Goal: Information Seeking & Learning: Learn about a topic

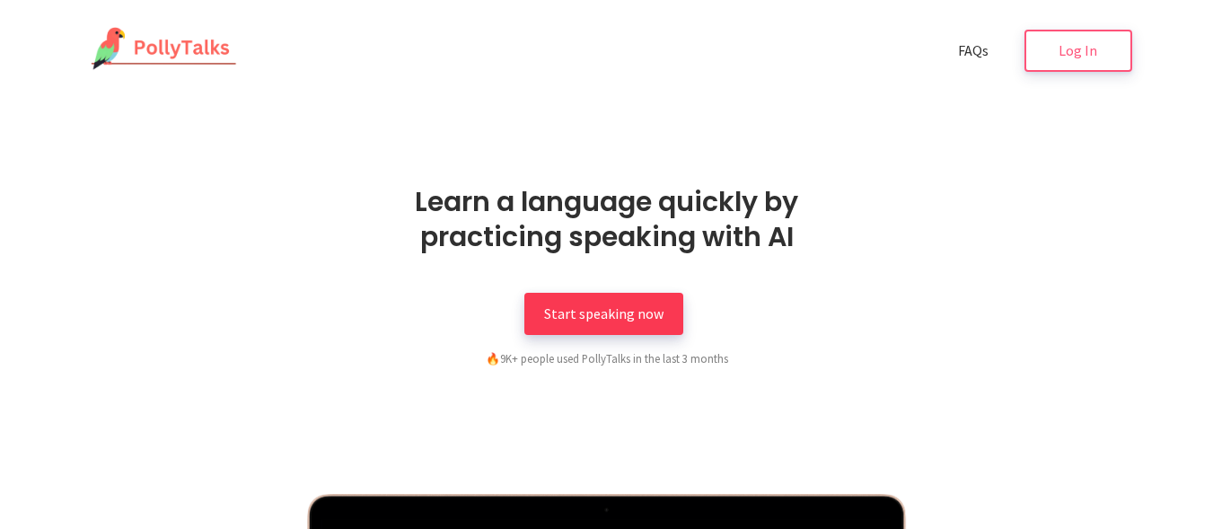
click at [551, 317] on span "Start speaking now" at bounding box center [603, 313] width 119 height 18
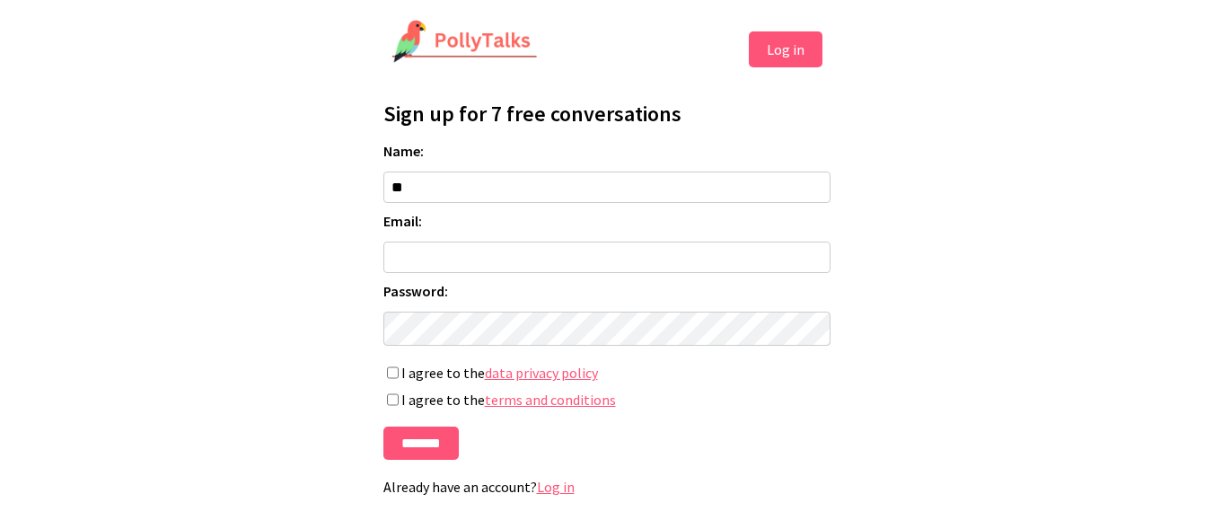
type input "*"
type input "**********"
click at [462, 261] on input "Email:" at bounding box center [607, 257] width 447 height 31
type input "**********"
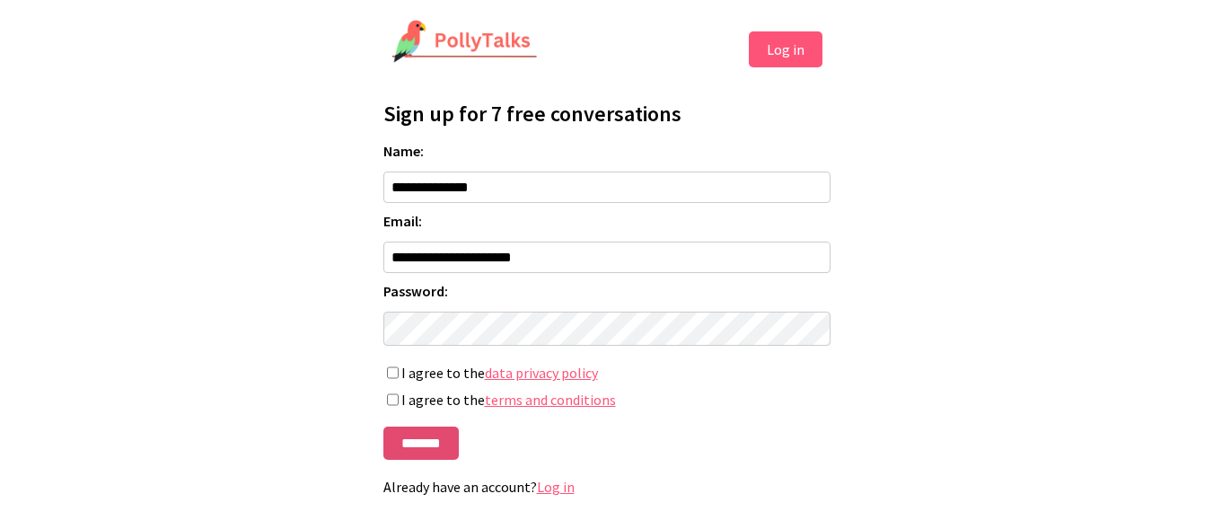
click at [407, 459] on input "*******" at bounding box center [421, 443] width 75 height 33
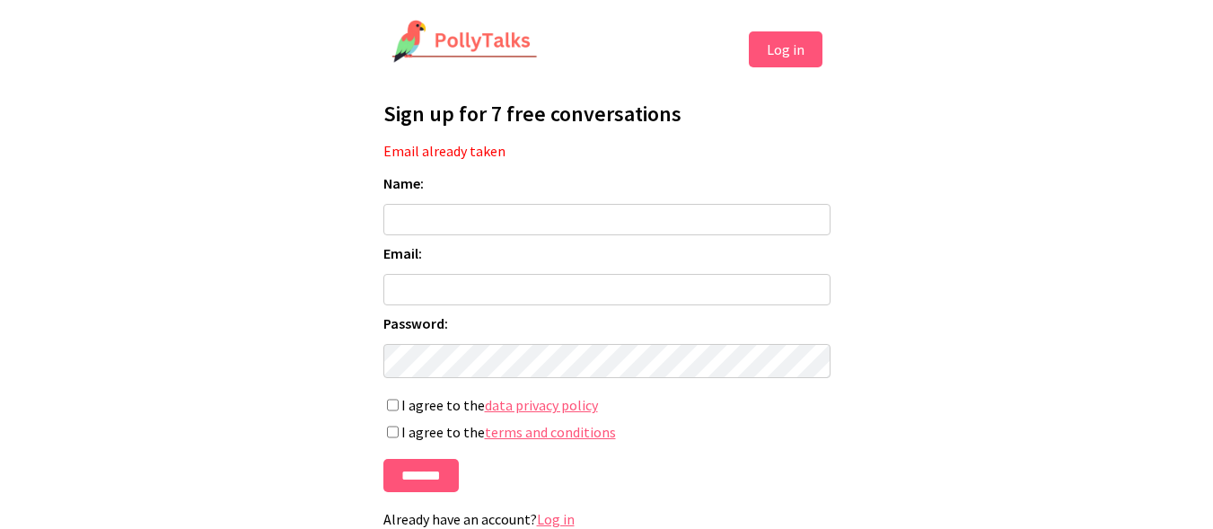
click at [799, 62] on button "Log in" at bounding box center [786, 49] width 74 height 36
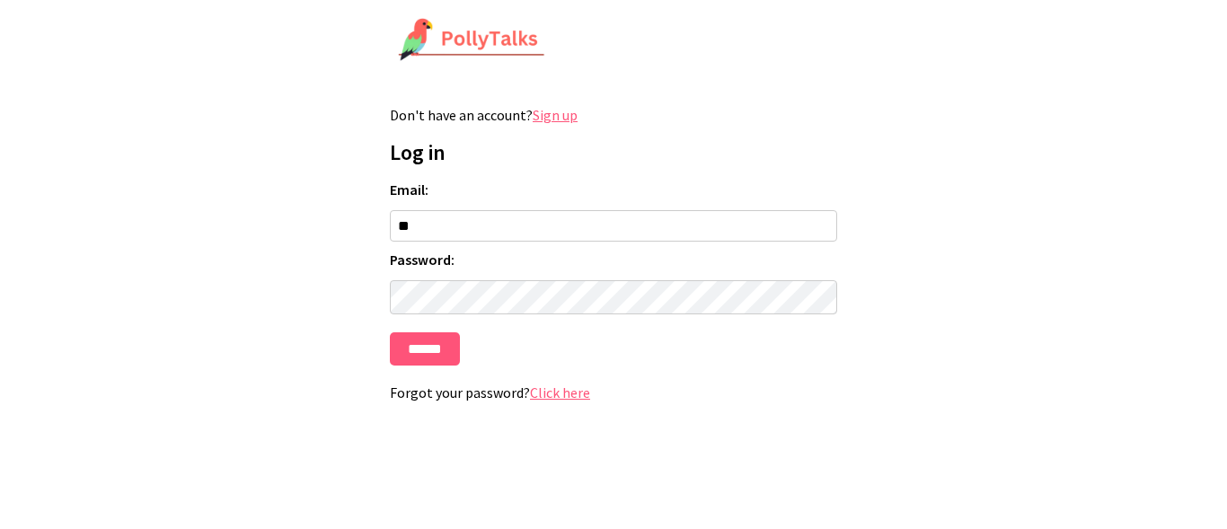
type input "**********"
click at [419, 359] on input "******" at bounding box center [425, 348] width 70 height 33
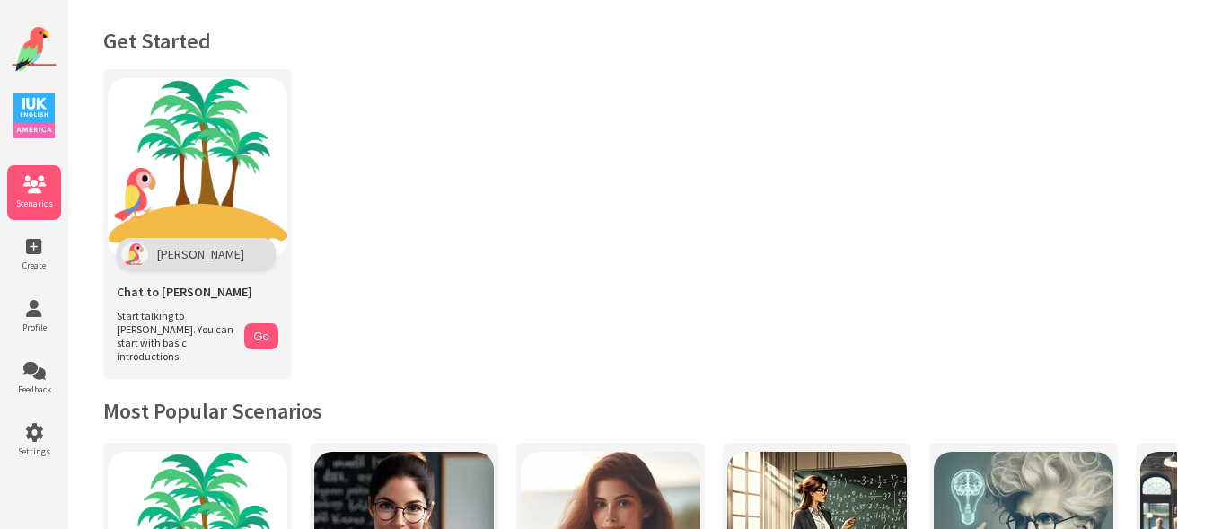
click at [38, 103] on img at bounding box center [33, 115] width 41 height 45
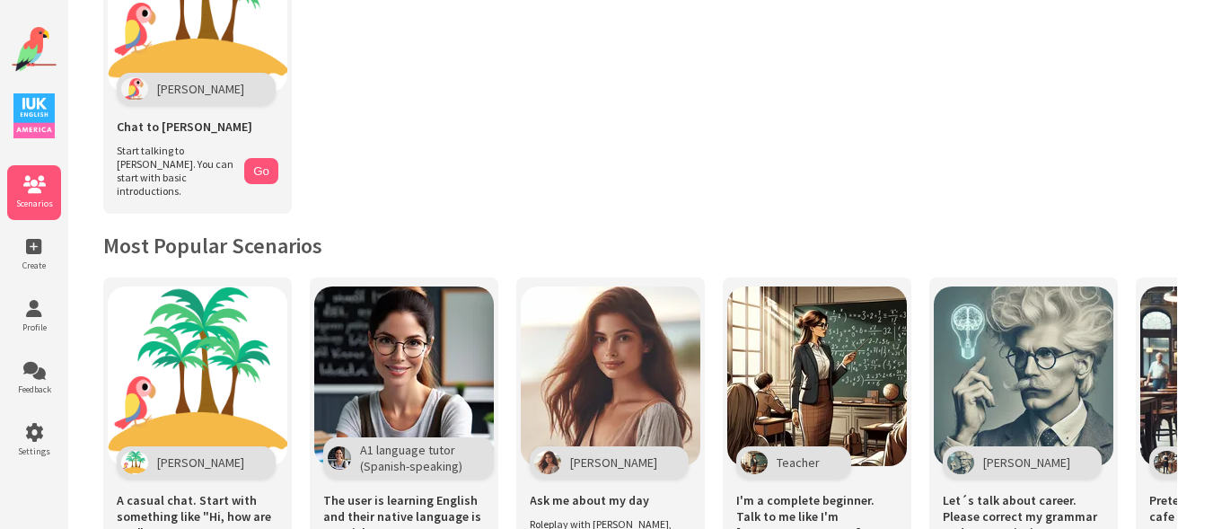
scroll to position [169, 0]
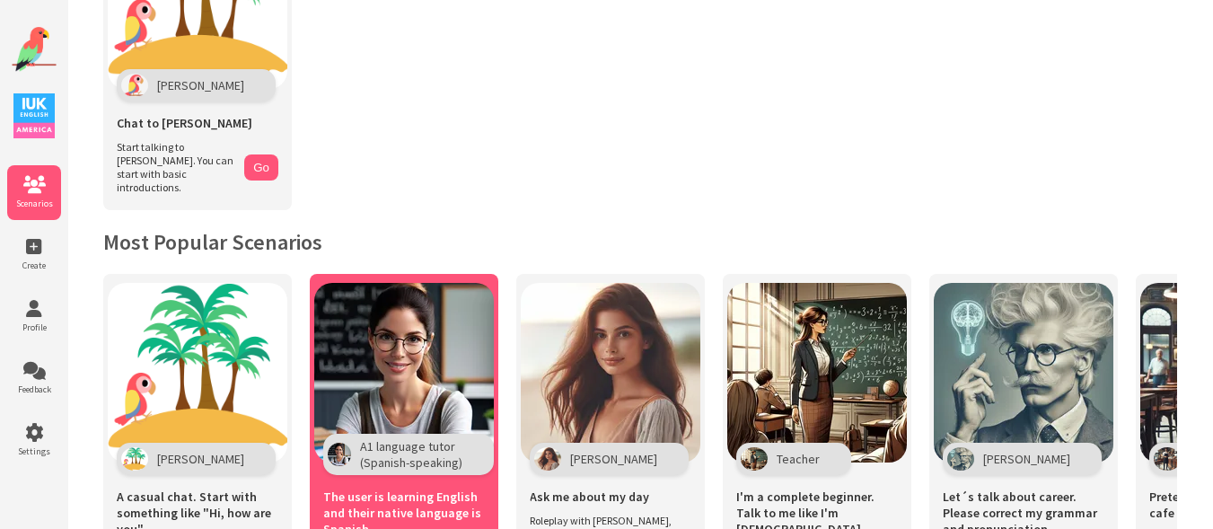
click at [383, 414] on img at bounding box center [404, 373] width 180 height 180
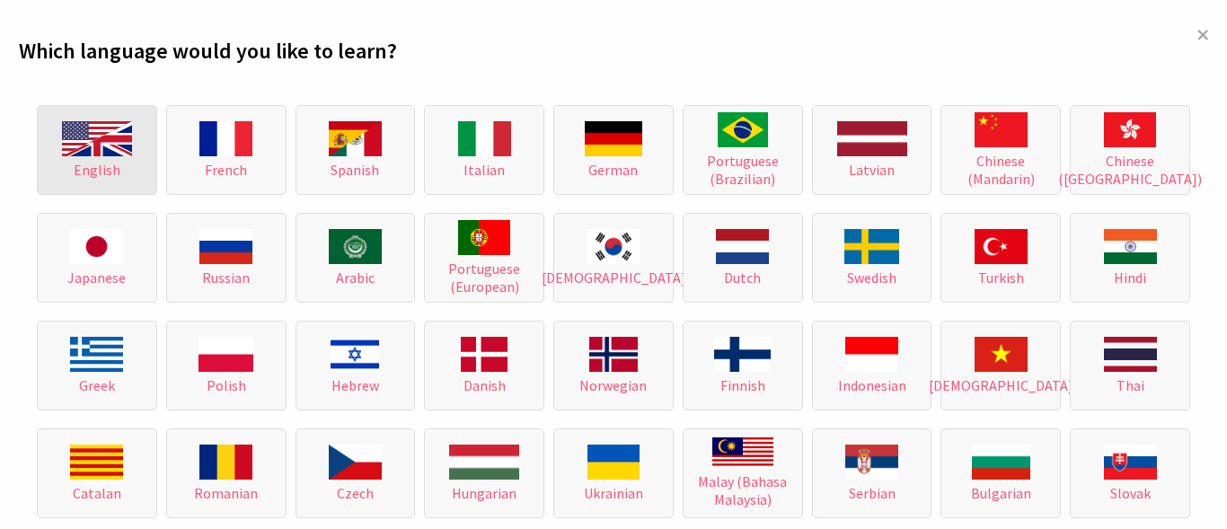
click at [88, 162] on span "English" at bounding box center [97, 170] width 47 height 18
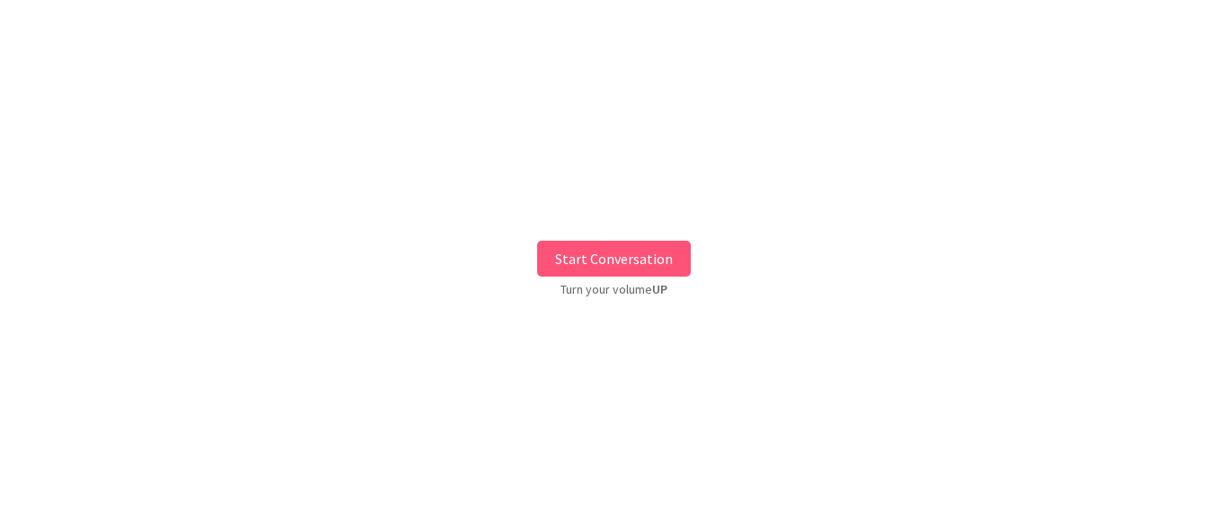
click at [635, 252] on button "Start Conversation" at bounding box center [614, 259] width 154 height 36
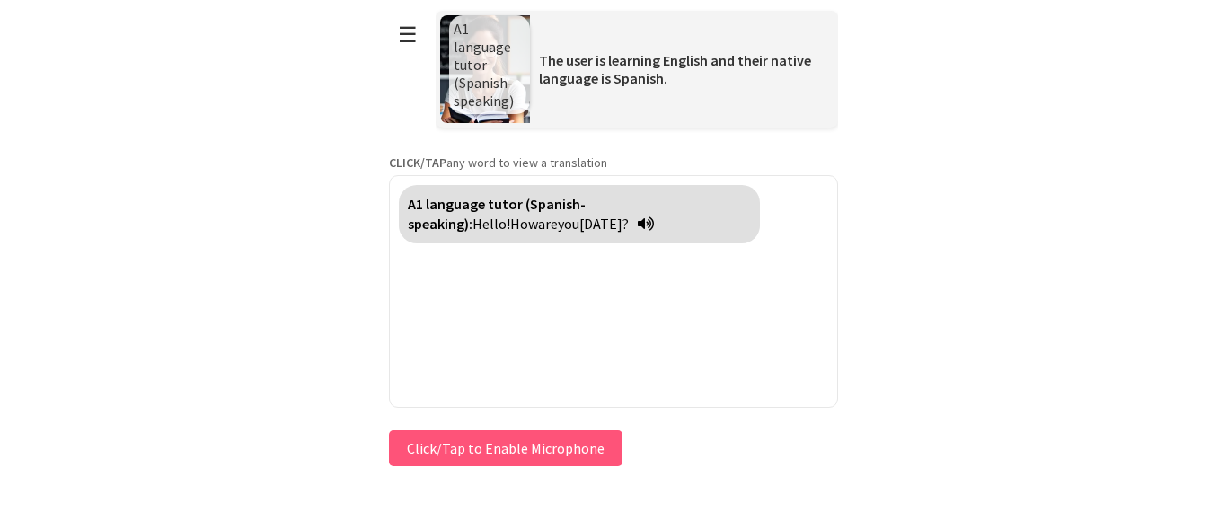
click at [504, 225] on div "A1 language tutor (Spanish-speaking): Hello! How are you [DATE]?" at bounding box center [579, 214] width 361 height 58
click at [506, 458] on button "Click/Tap to Enable Microphone" at bounding box center [506, 448] width 234 height 36
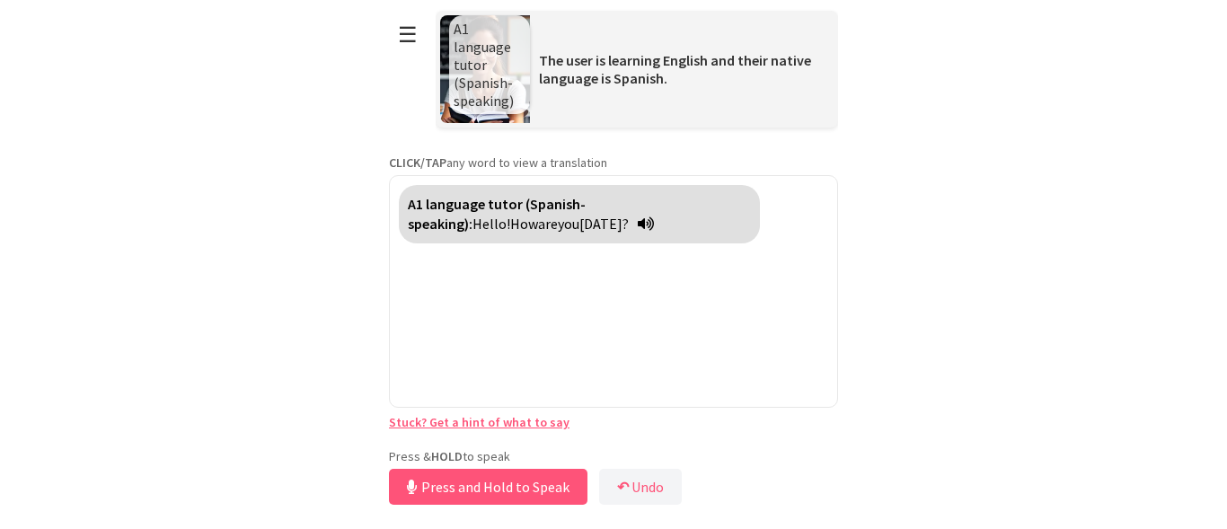
click at [479, 491] on button "Press and Hold to Speak" at bounding box center [488, 487] width 198 height 36
click at [479, 491] on button "Release to Stop Speaking" at bounding box center [485, 487] width 193 height 36
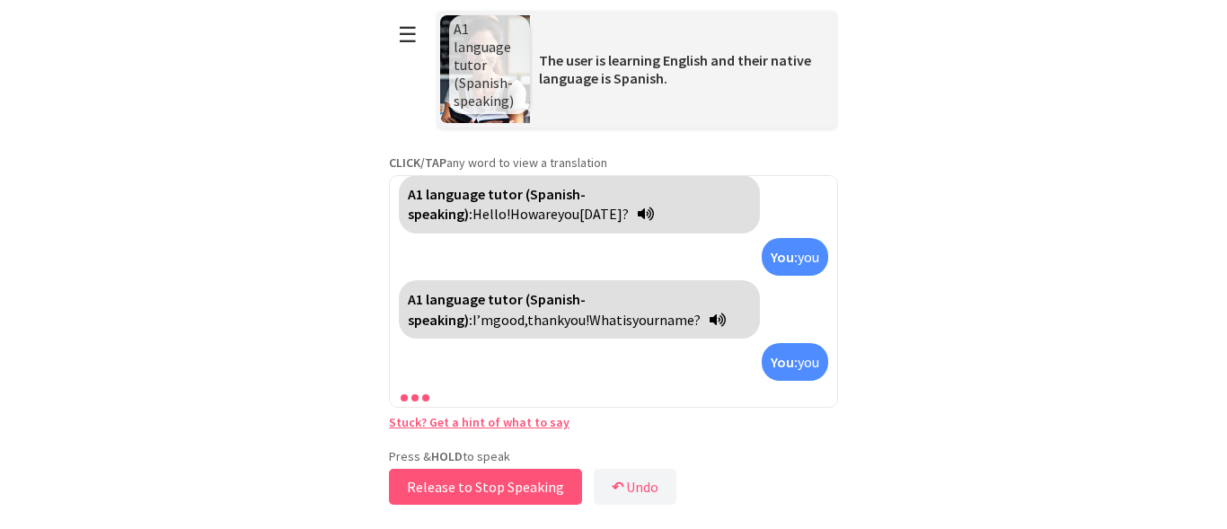
click at [479, 491] on button "Release to Stop Speaking" at bounding box center [485, 487] width 193 height 36
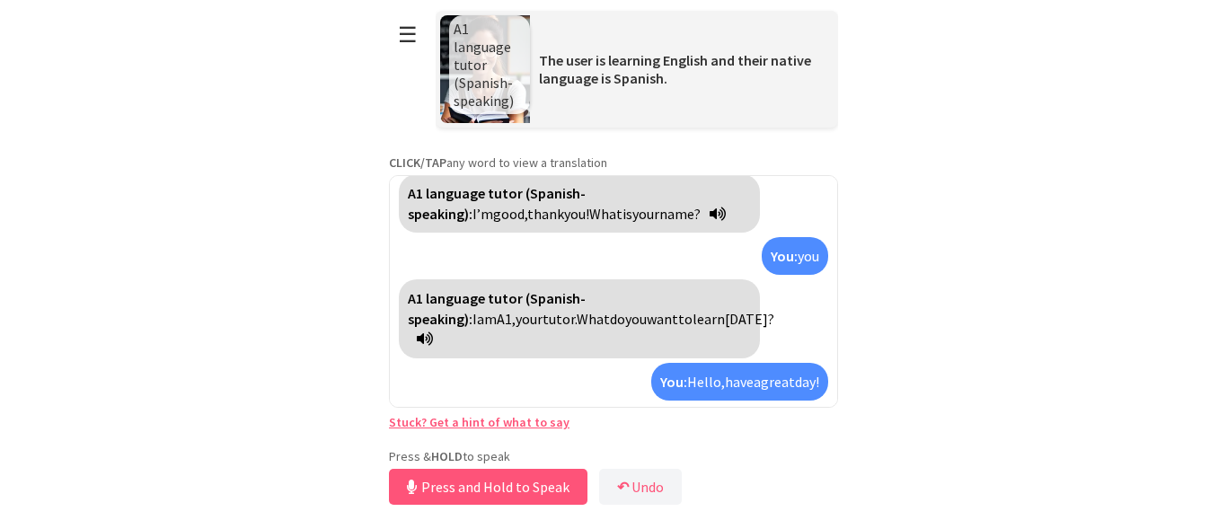
scroll to position [177, 0]
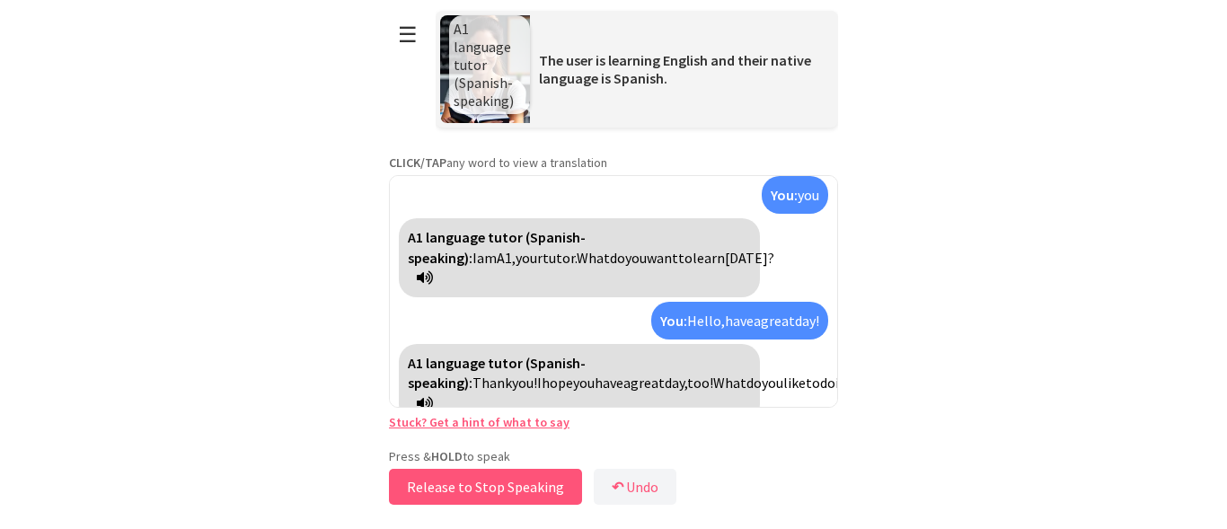
click at [452, 489] on button "Release to Stop Speaking" at bounding box center [485, 487] width 193 height 36
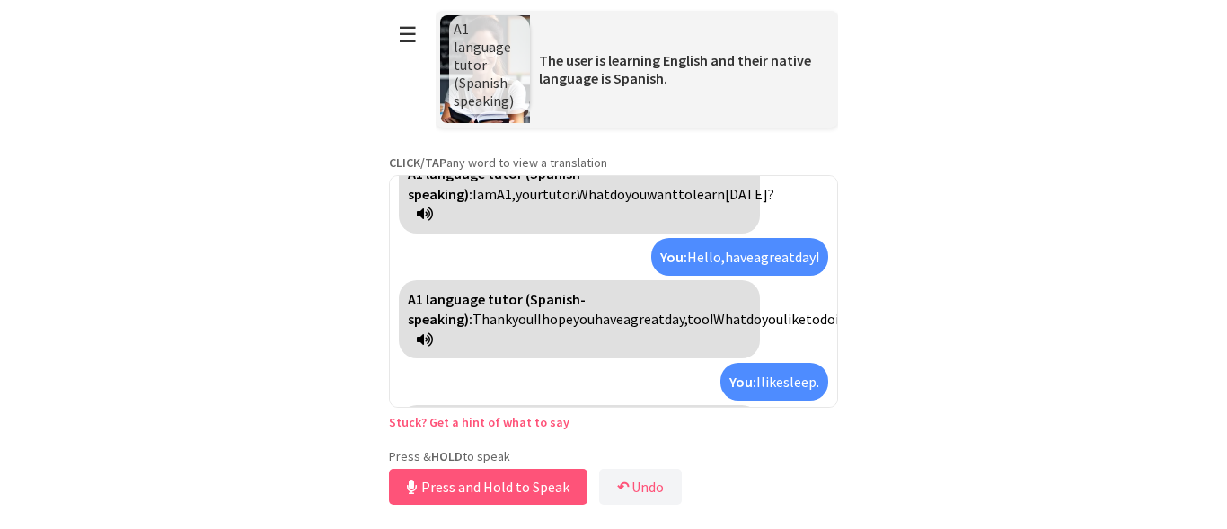
scroll to position [302, 0]
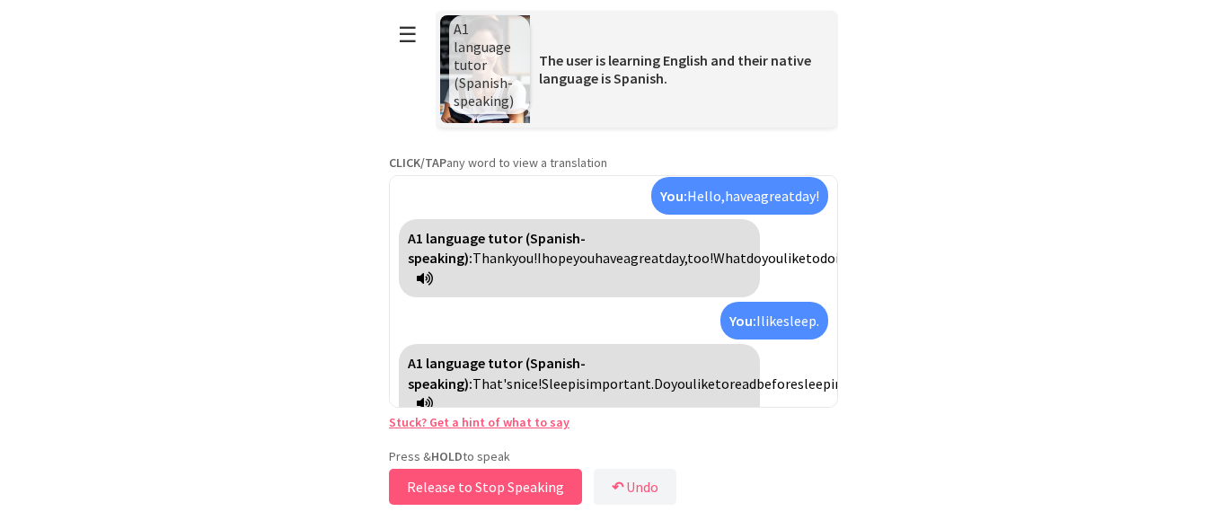
click at [452, 489] on button "Release to Stop Speaking" at bounding box center [485, 487] width 193 height 36
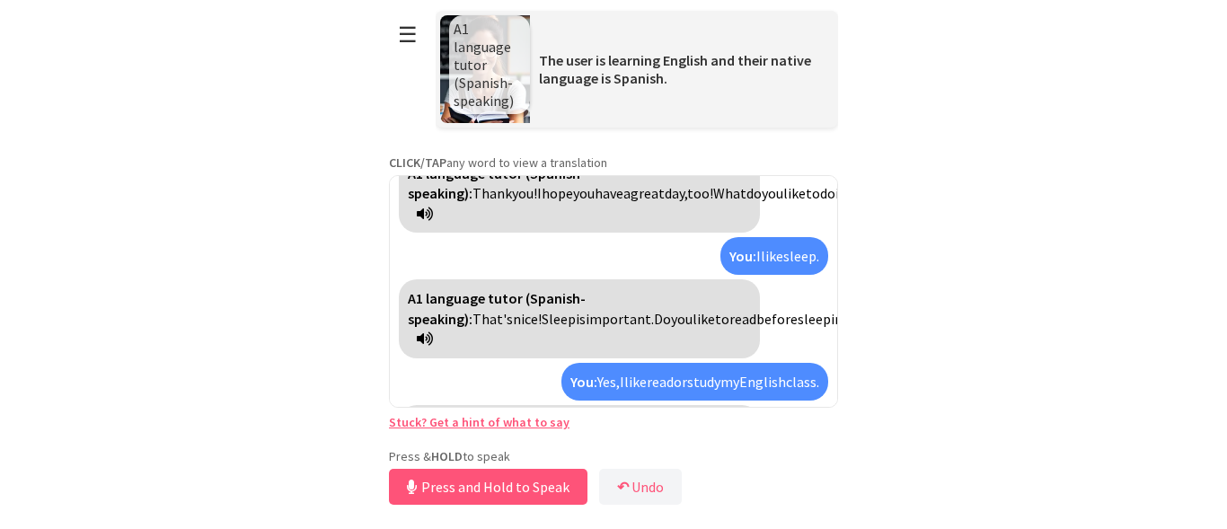
scroll to position [407, 0]
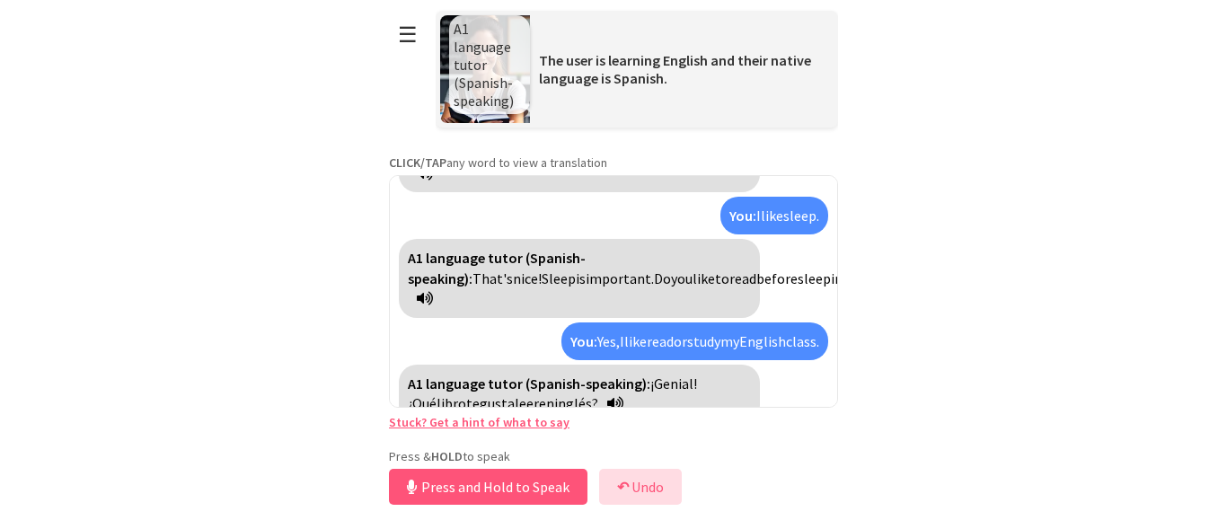
click at [621, 478] on b "↶" at bounding box center [623, 487] width 12 height 18
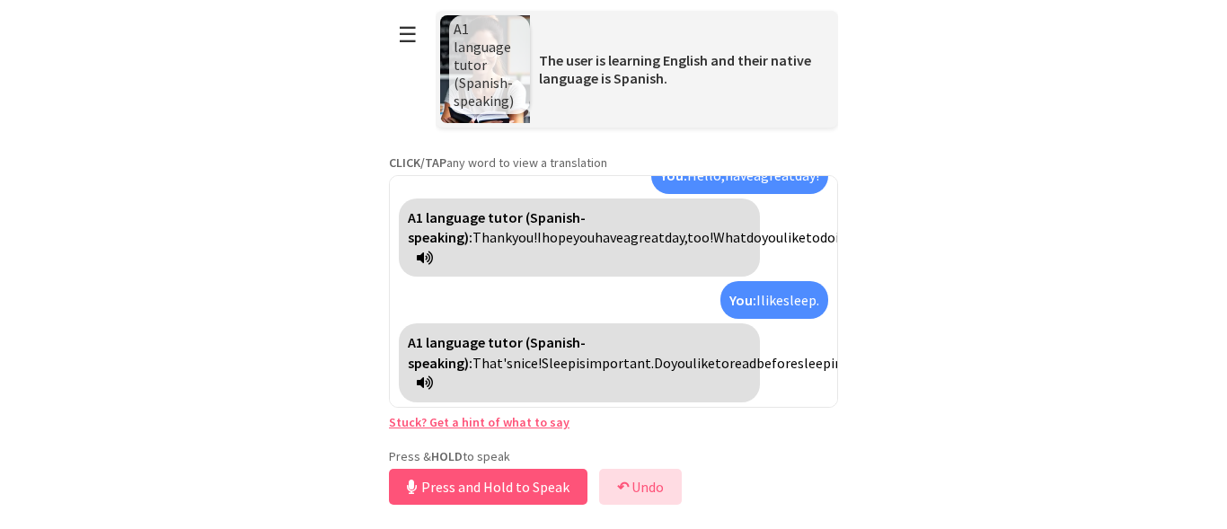
scroll to position [302, 0]
